Goal: Navigation & Orientation: Go to known website

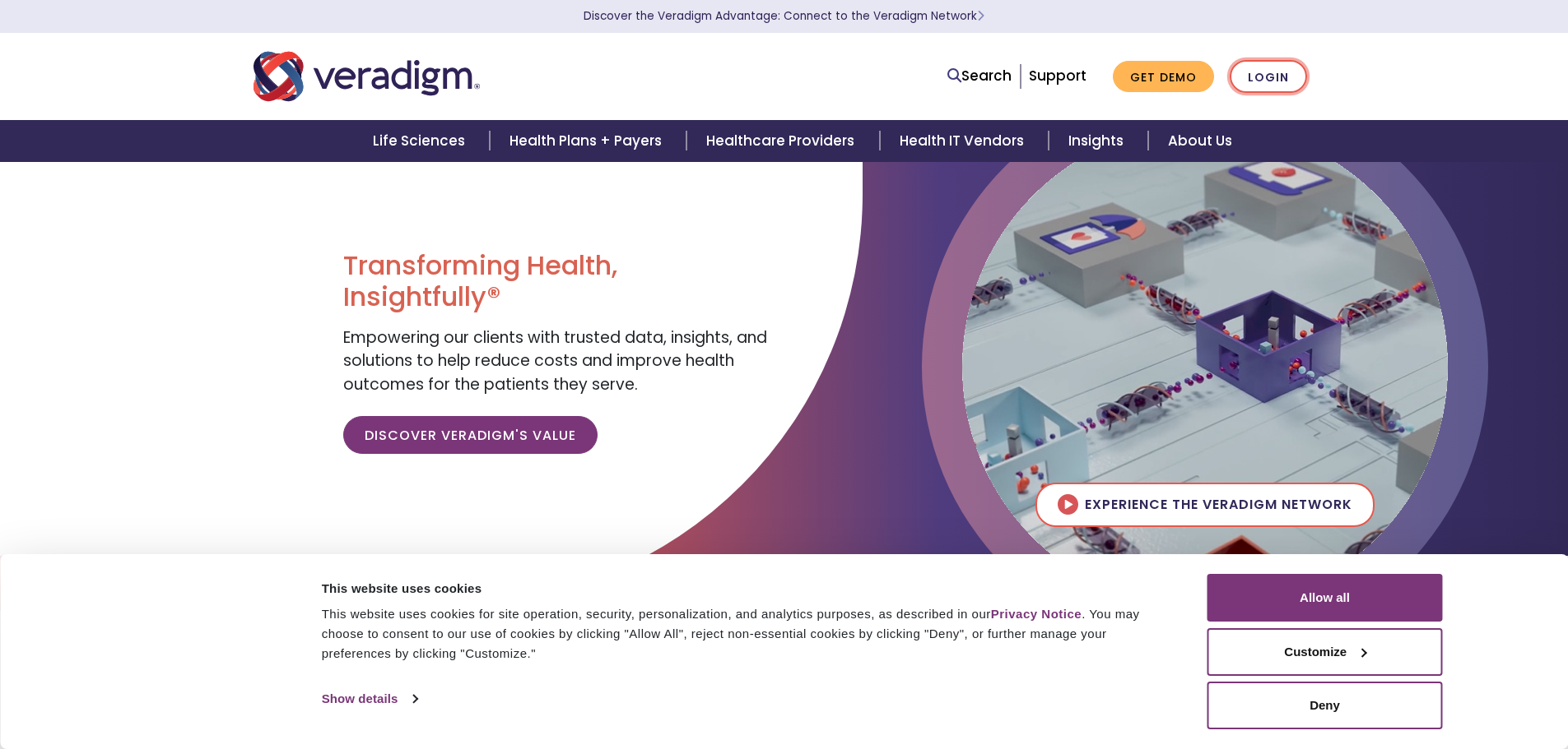
click at [1241, 80] on link "Login" at bounding box center [1268, 77] width 78 height 34
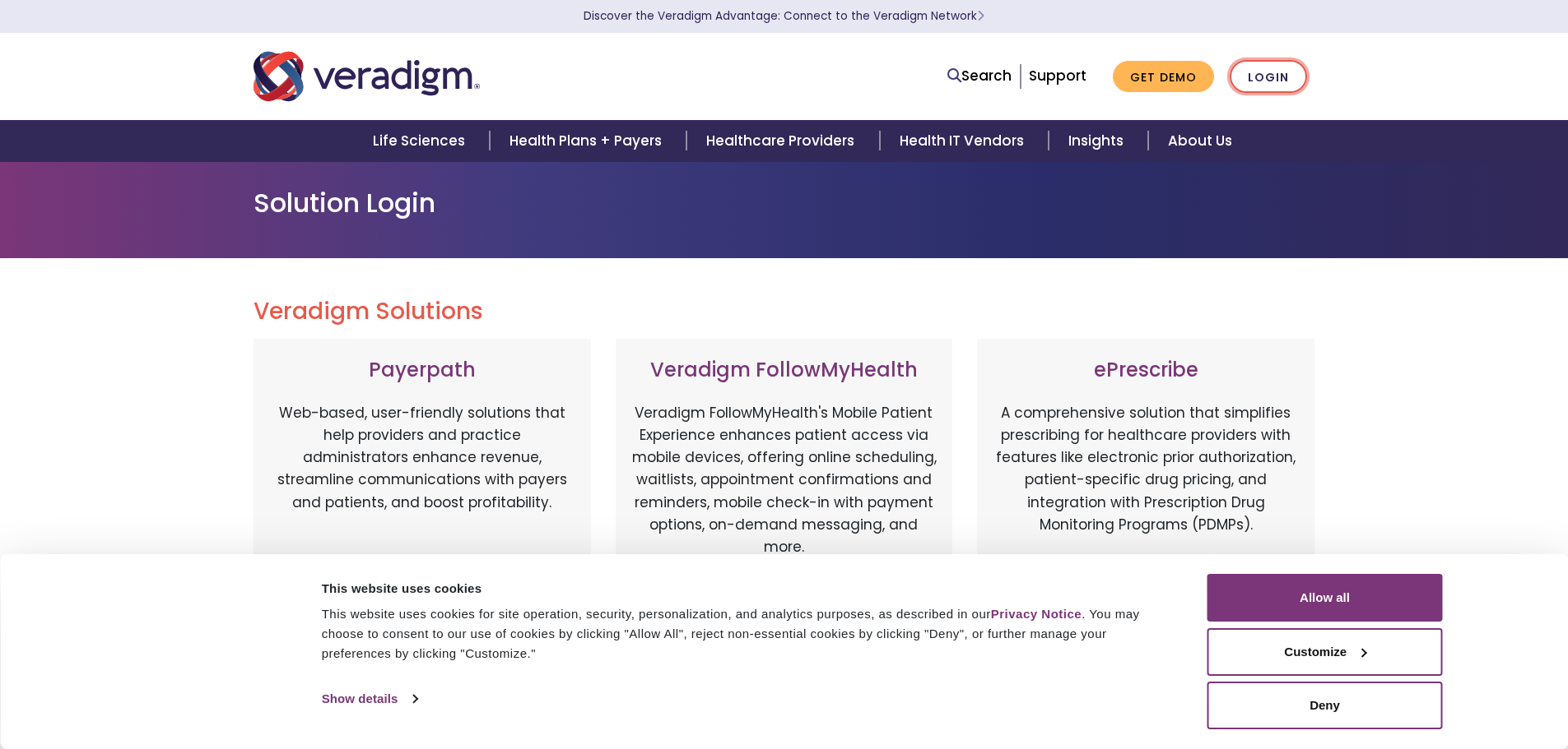
click at [1263, 79] on link "Login" at bounding box center [1268, 77] width 78 height 34
click at [1267, 79] on link "Login" at bounding box center [1268, 77] width 78 height 34
click at [1286, 581] on button "Allow all" at bounding box center [1325, 598] width 235 height 48
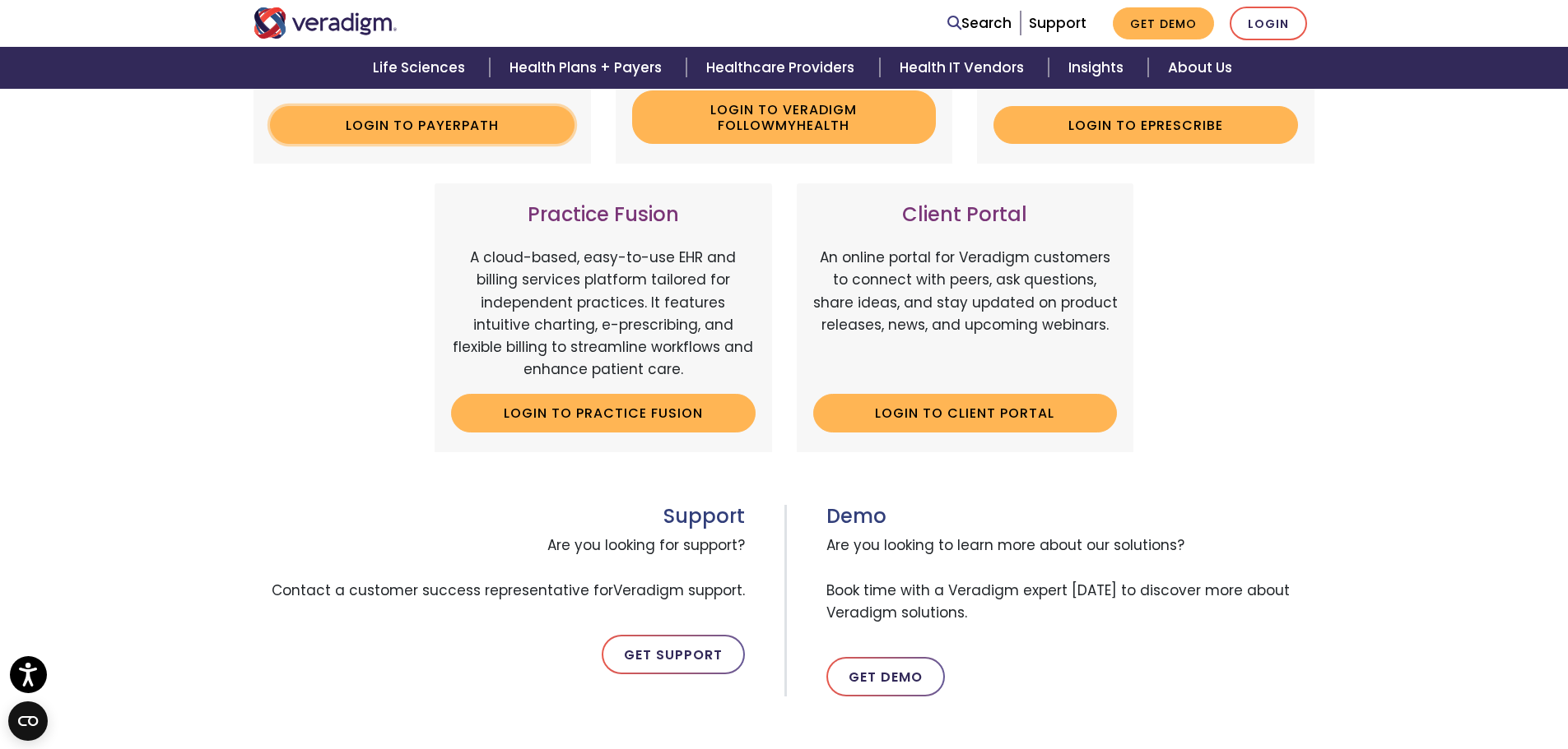
scroll to position [247, 0]
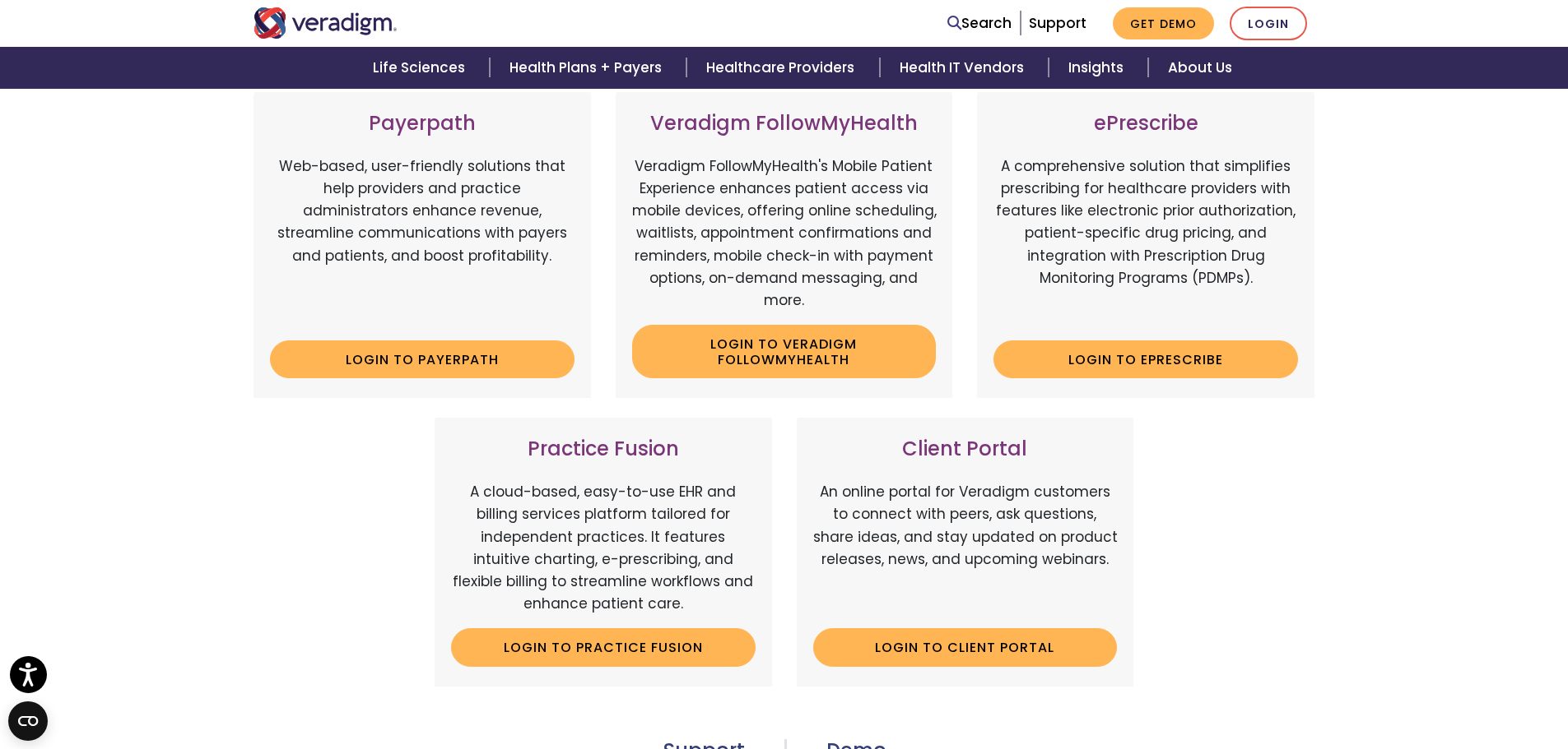
click at [277, 24] on img "Veradigm logo" at bounding box center [325, 22] width 144 height 31
